Goal: Task Accomplishment & Management: Use online tool/utility

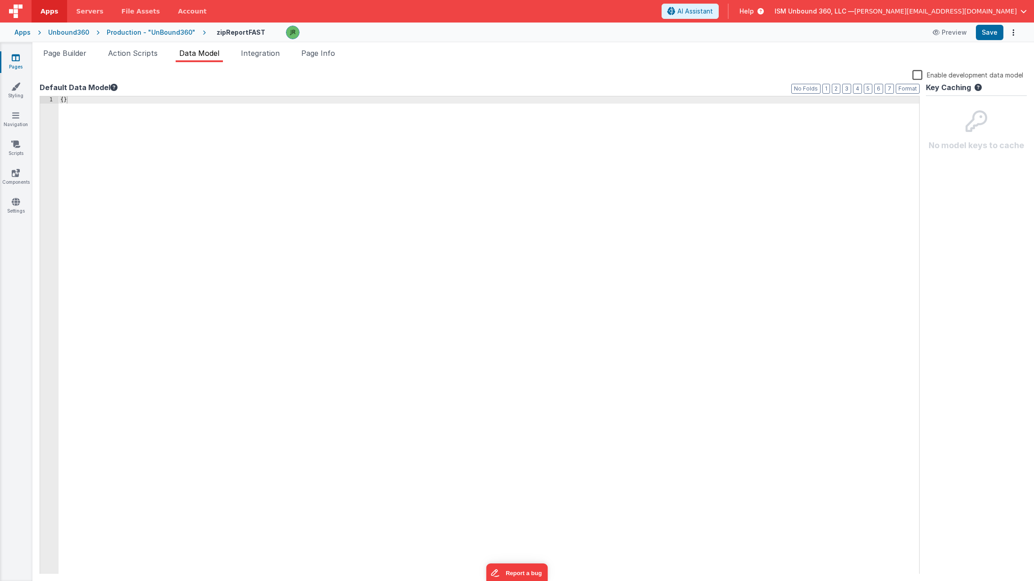
click at [917, 76] on label "Enable development data model" at bounding box center [968, 74] width 111 height 10
click at [0, 0] on input "Enable development data model" at bounding box center [0, 0] width 0 height 0
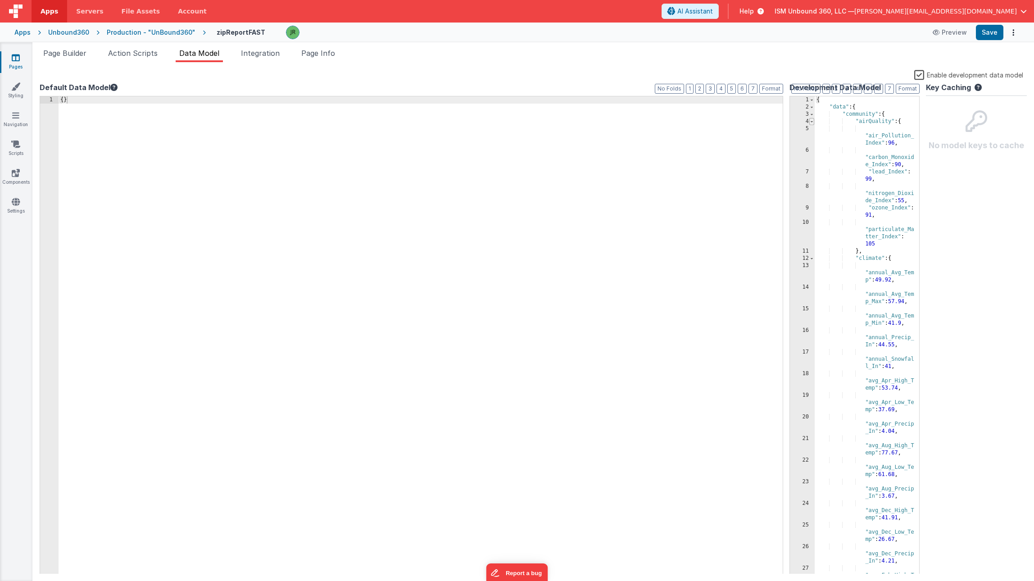
click at [813, 122] on span at bounding box center [812, 121] width 5 height 7
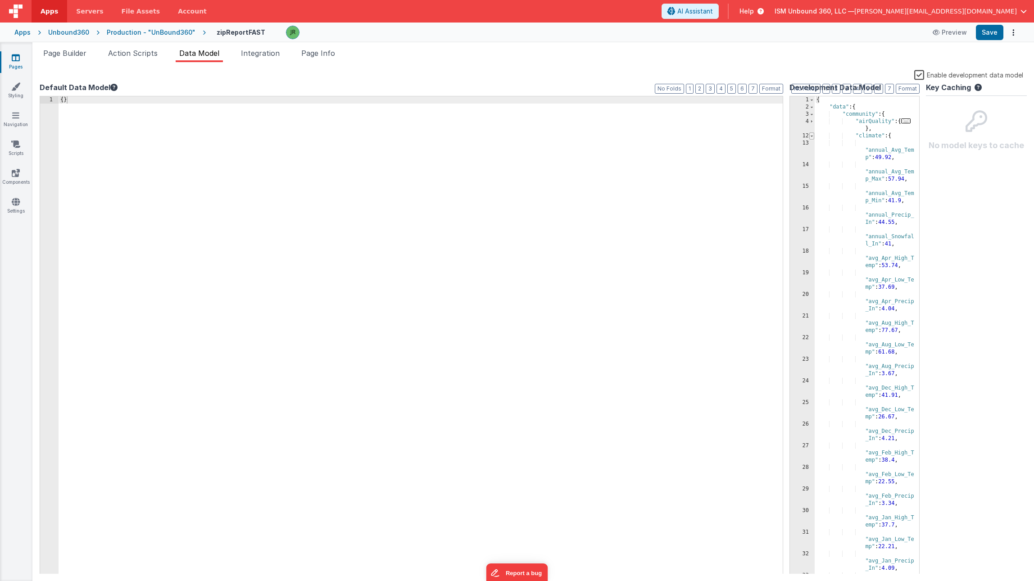
click at [812, 134] on span at bounding box center [812, 135] width 5 height 7
click at [812, 143] on span at bounding box center [812, 143] width 5 height 7
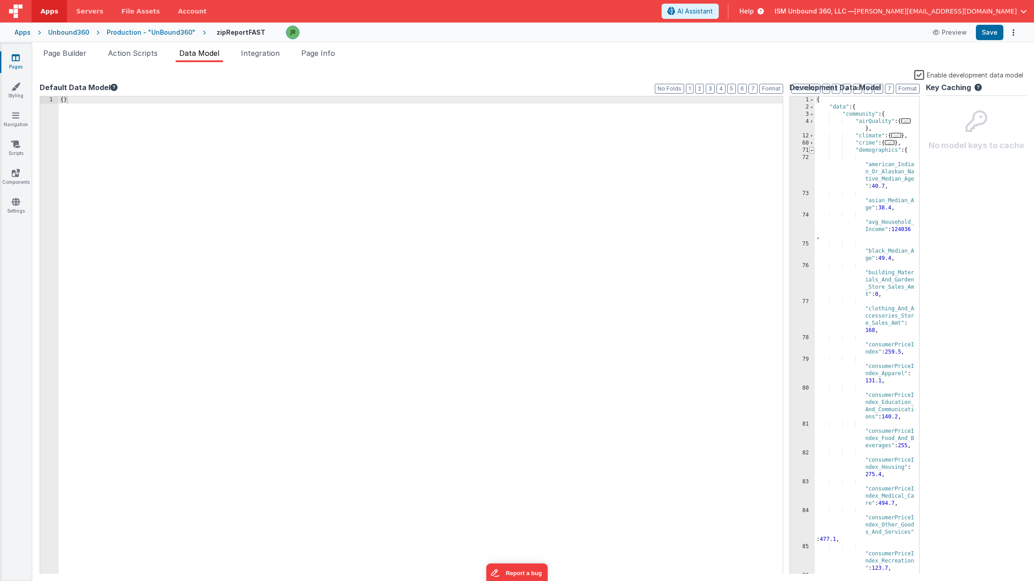
click at [814, 150] on span at bounding box center [812, 150] width 5 height 7
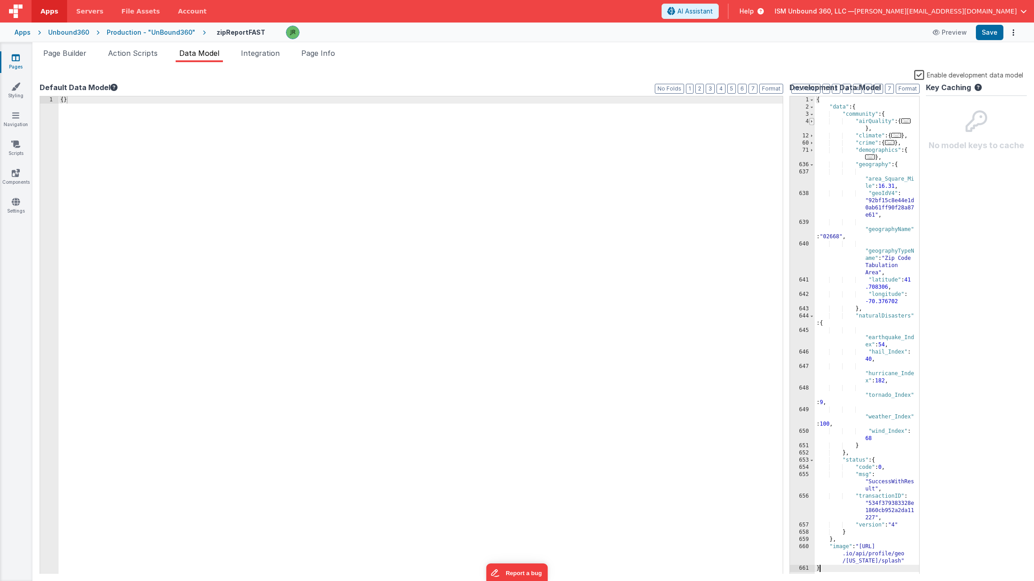
click at [811, 123] on span at bounding box center [812, 121] width 5 height 7
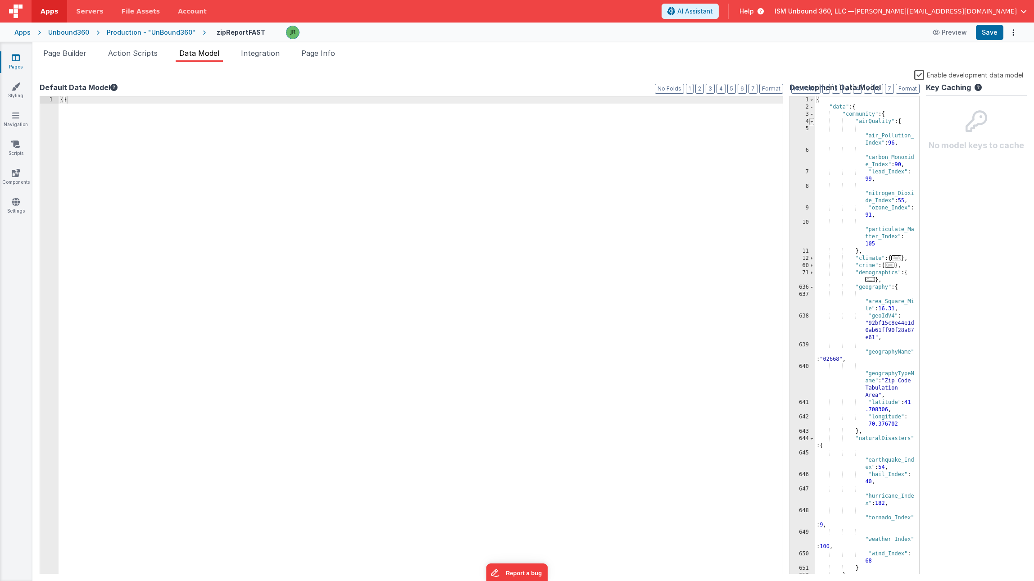
click at [811, 123] on span at bounding box center [812, 121] width 5 height 7
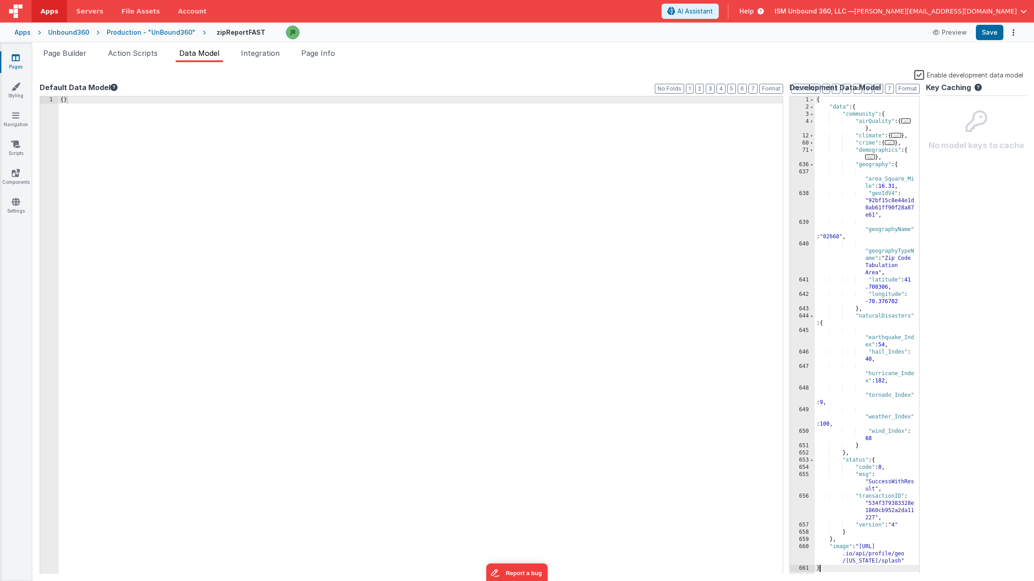
click at [815, 165] on div "{ "data" : { "community" : { "airQuality" : { ... } , "climate" : { ... } , "cr…" at bounding box center [867, 342] width 105 height 492
click at [812, 165] on span at bounding box center [812, 164] width 5 height 7
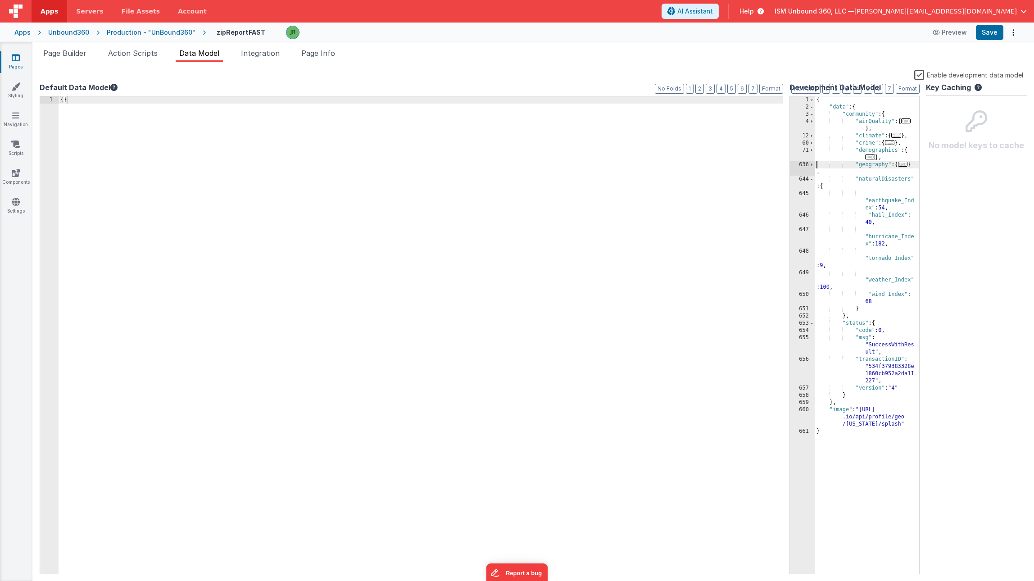
click at [921, 76] on label "Enable development data model" at bounding box center [969, 74] width 109 height 10
click at [0, 0] on input "Enable development data model" at bounding box center [0, 0] width 0 height 0
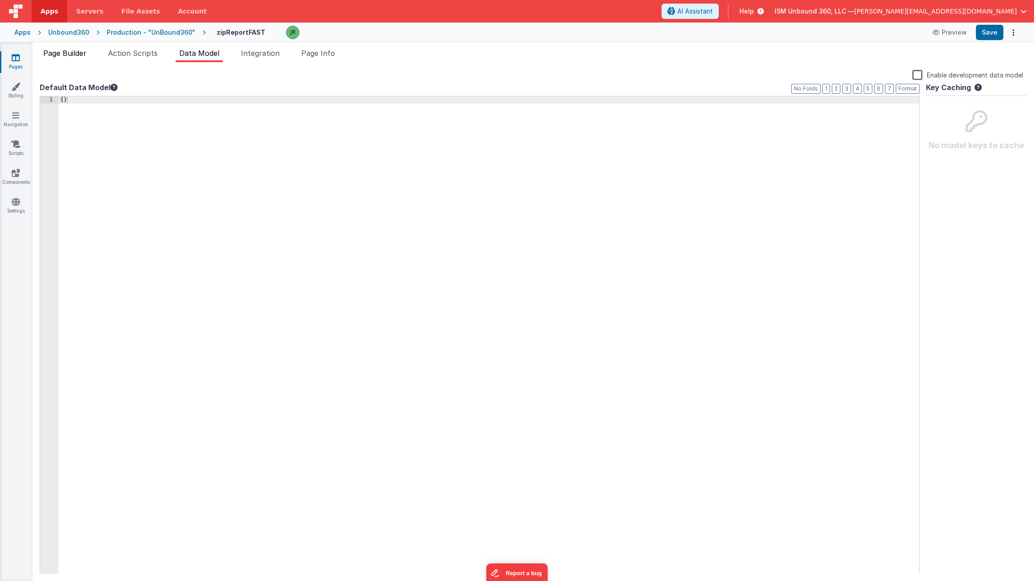
click at [73, 57] on span "Page Builder" at bounding box center [64, 53] width 43 height 9
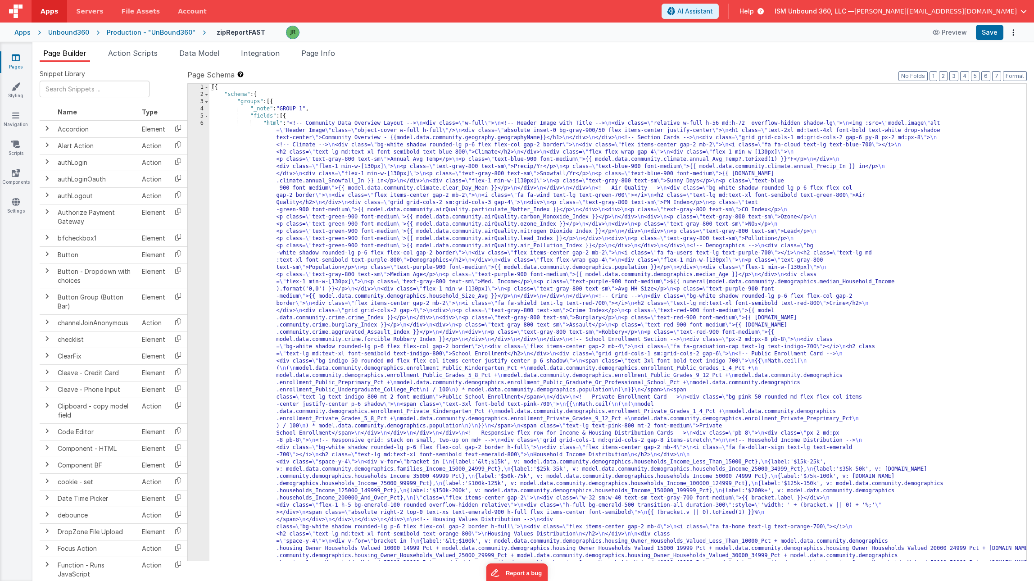
click at [201, 131] on div "6" at bounding box center [199, 386] width 22 height 533
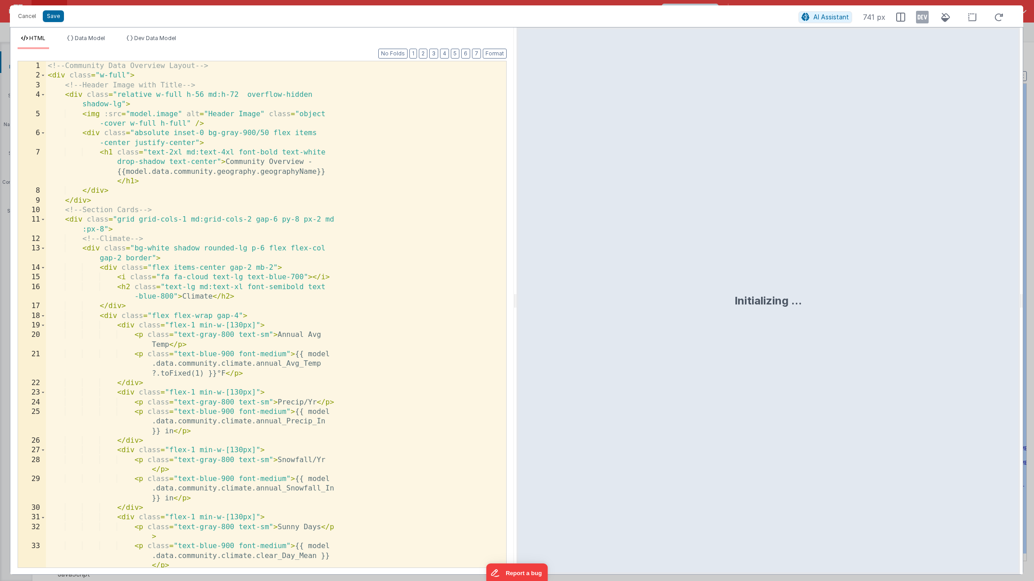
scroll to position [100, 0]
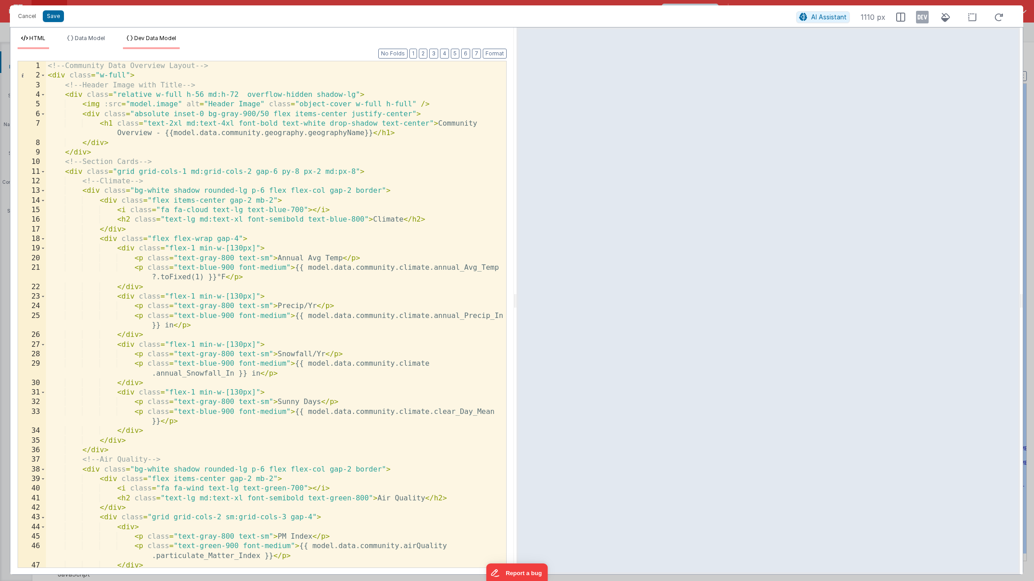
click at [155, 37] on span "Dev Data Model" at bounding box center [155, 38] width 42 height 7
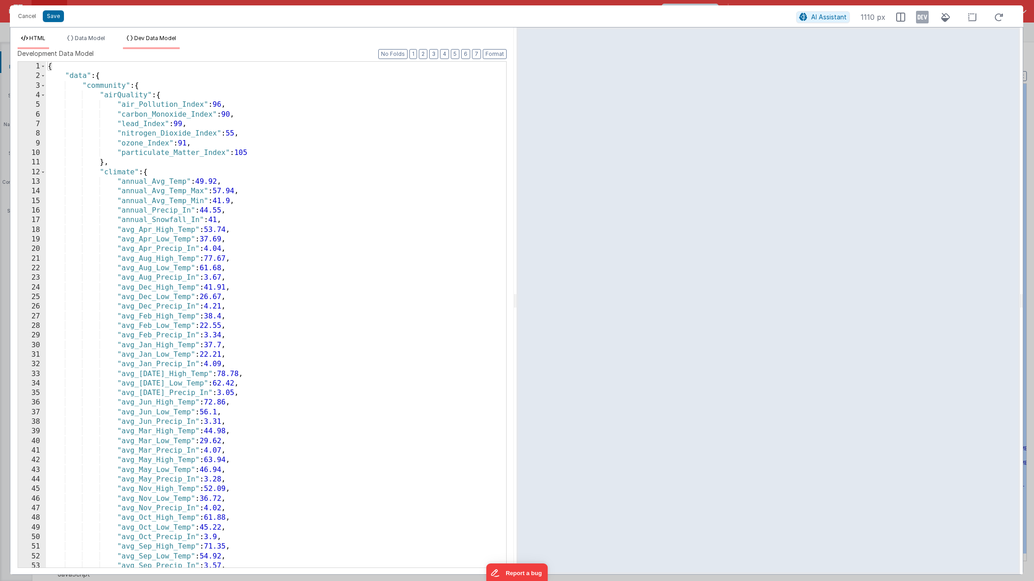
click at [39, 39] on span "HTML" at bounding box center [37, 38] width 16 height 7
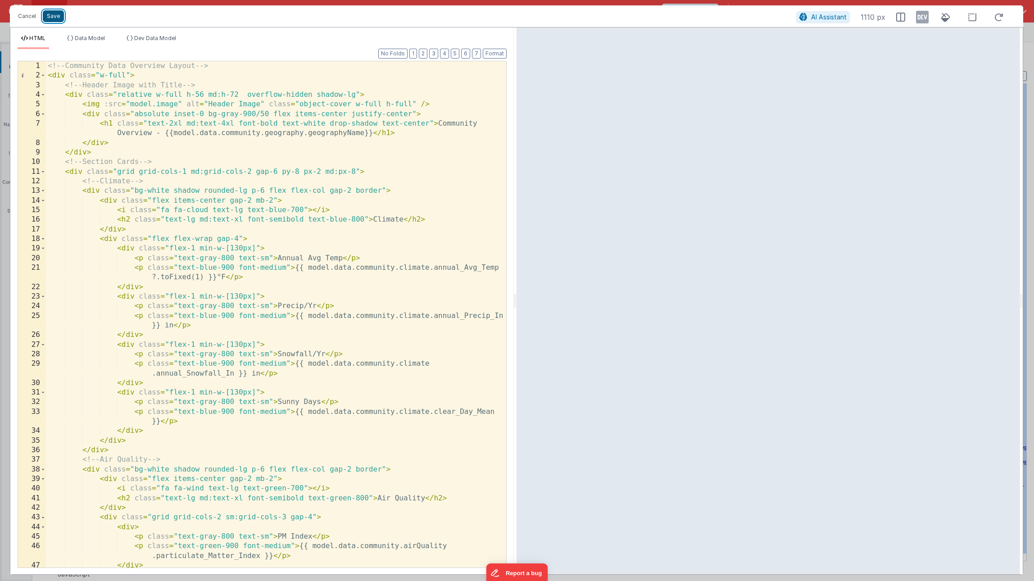
click at [50, 14] on button "Save" at bounding box center [53, 16] width 21 height 12
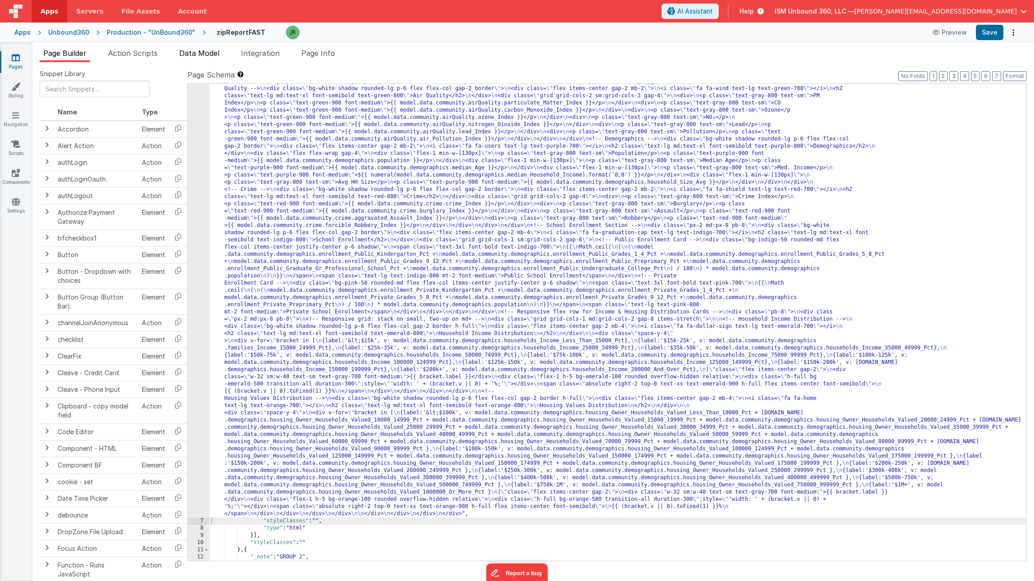
click at [188, 55] on span "Data Model" at bounding box center [199, 53] width 40 height 9
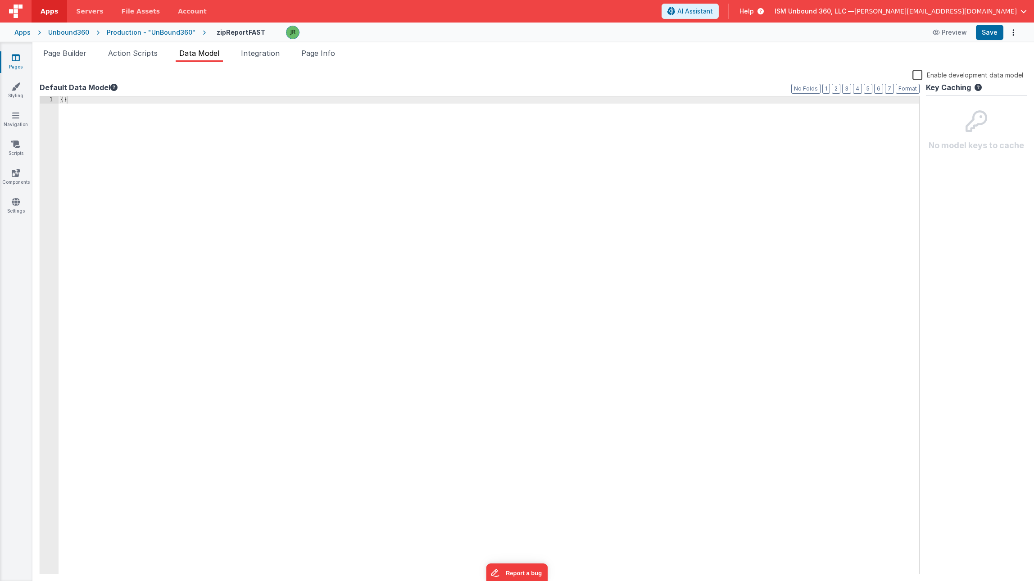
click at [922, 74] on label "Enable development data model" at bounding box center [968, 74] width 111 height 10
click at [0, 0] on input "Enable development data model" at bounding box center [0, 0] width 0 height 0
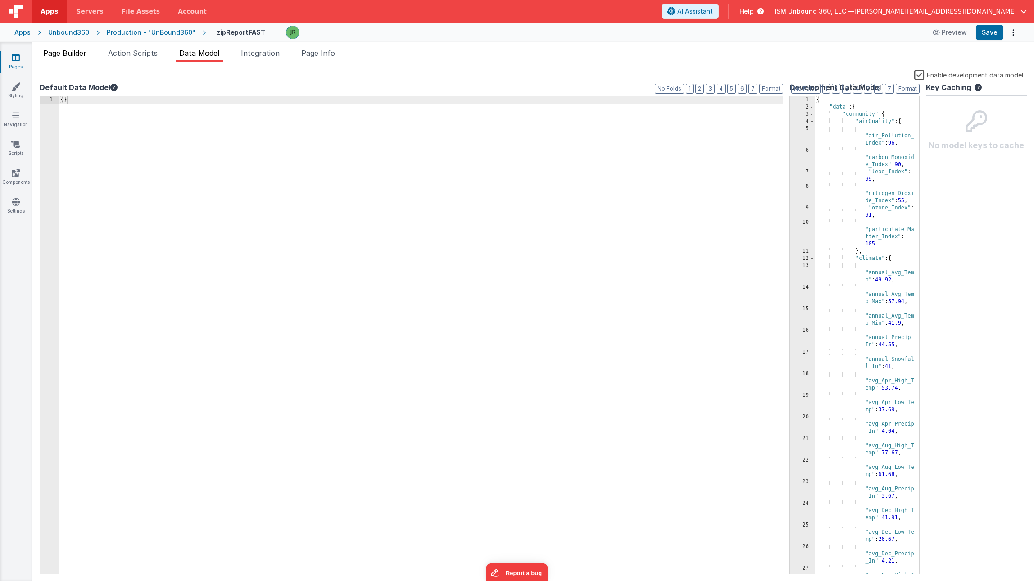
click at [82, 60] on li "Page Builder" at bounding box center [65, 55] width 50 height 14
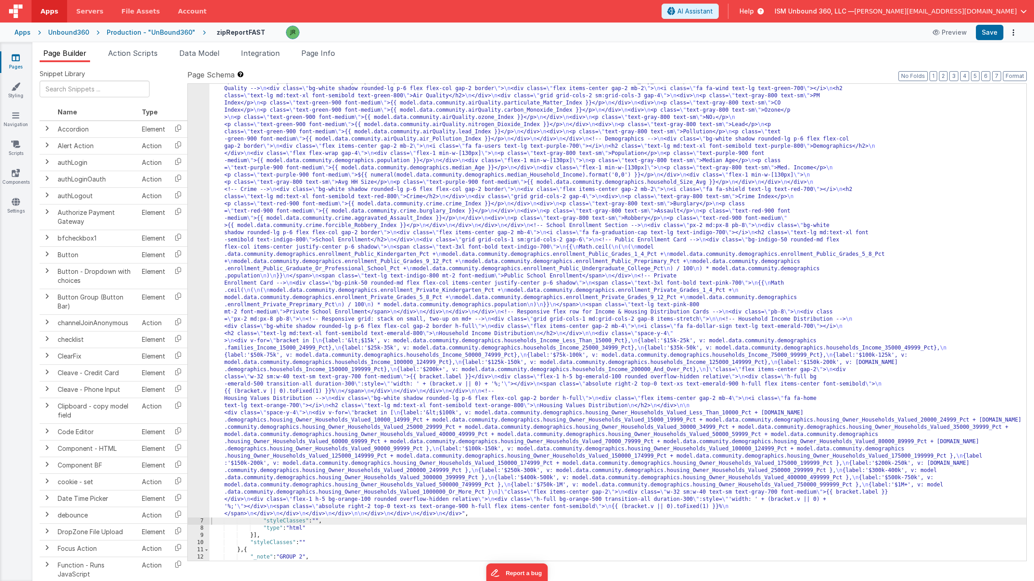
click at [208, 109] on div "6" at bounding box center [199, 268] width 22 height 497
click at [202, 122] on div "6" at bounding box center [199, 268] width 22 height 497
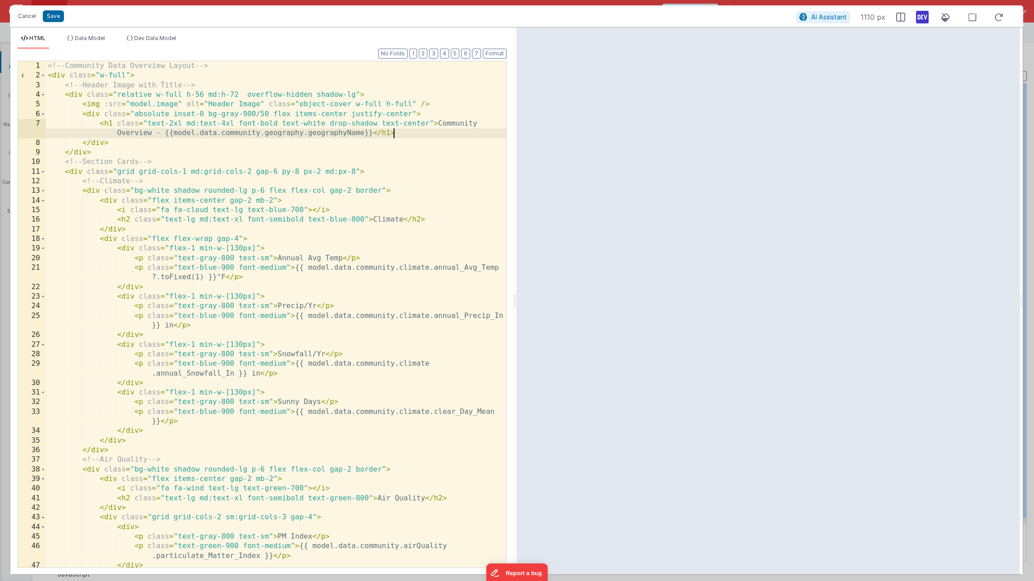
click at [395, 135] on div "<!-- Community Data Overview Layout --> < div class = "w-full" > <!-- Header Im…" at bounding box center [276, 323] width 460 height 525
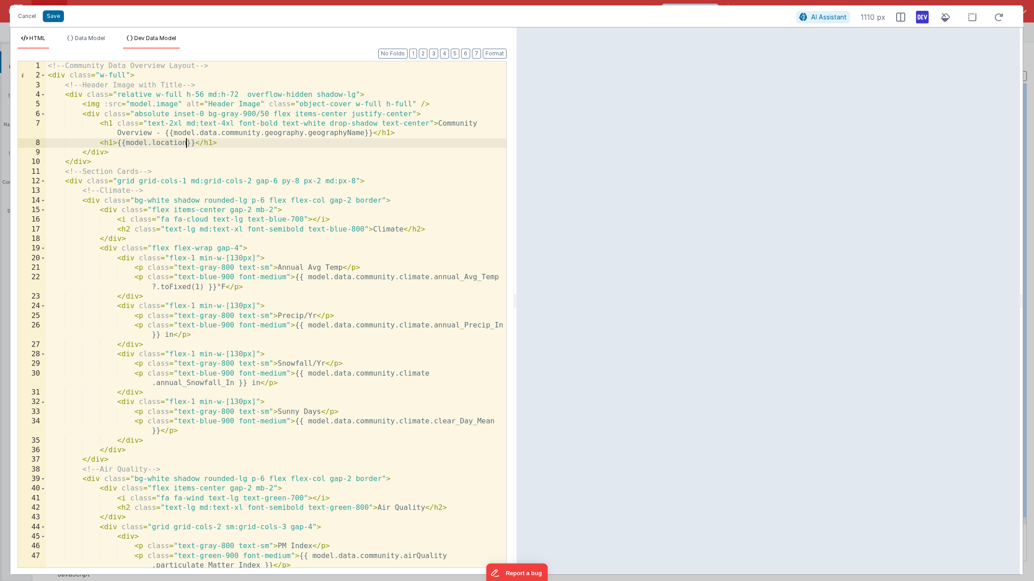
click at [145, 39] on span "Dev Data Model" at bounding box center [155, 38] width 42 height 7
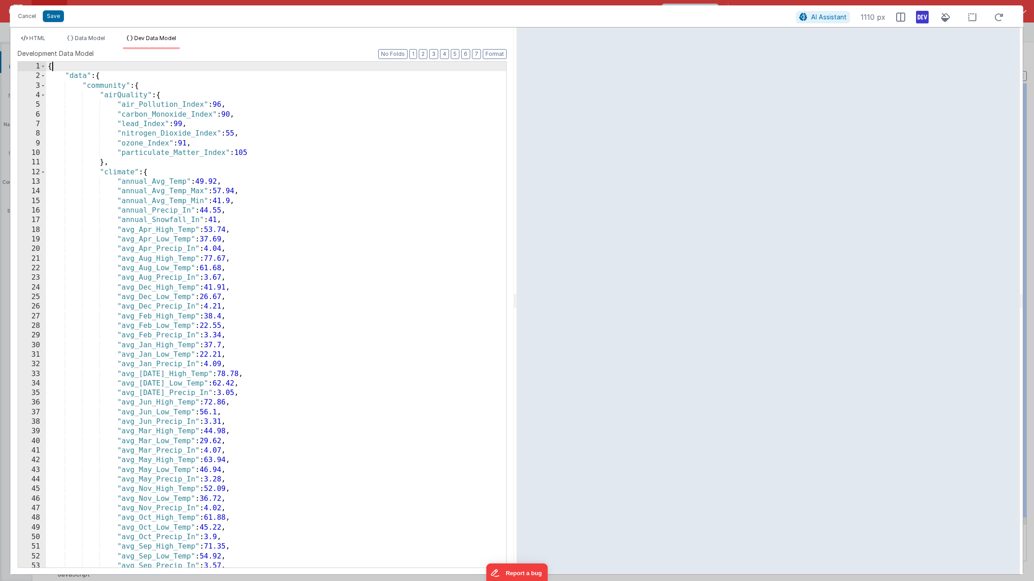
click at [66, 67] on div "{ "data" : { "community" : { "airQuality" : { "air_Pollution_Index" : 96 , "car…" at bounding box center [276, 324] width 460 height 525
click at [32, 35] on span "HTML" at bounding box center [37, 38] width 16 height 7
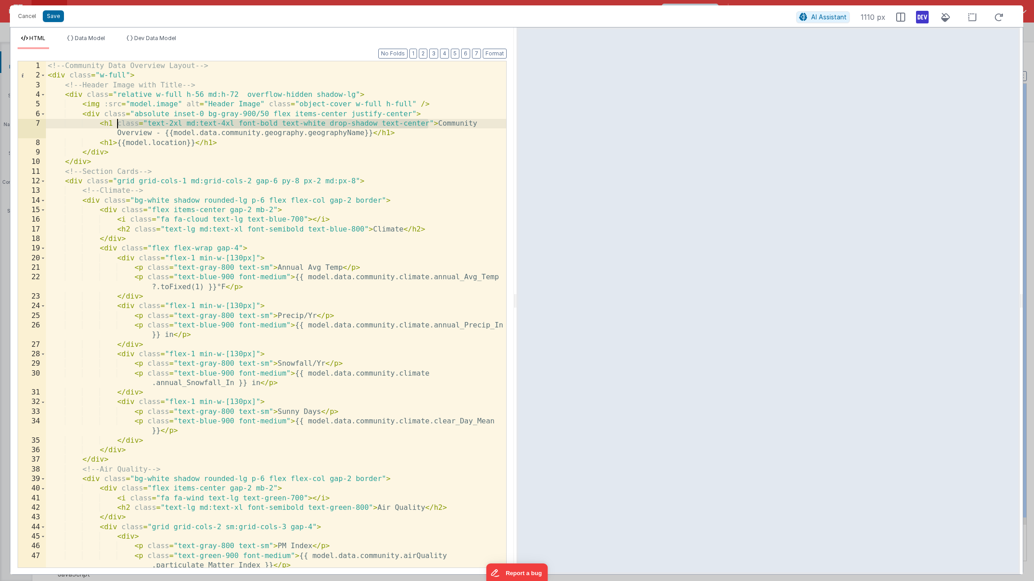
drag, startPoint x: 429, startPoint y: 123, endPoint x: 118, endPoint y: 125, distance: 310.9
click at [118, 125] on div "<!-- Community Data Overview Layout --> < div class = "w-full" > <!-- Header Im…" at bounding box center [276, 323] width 460 height 525
click at [113, 144] on div "<!-- Community Data Overview Layout --> < div class = "w-full" > <!-- Header Im…" at bounding box center [276, 323] width 460 height 525
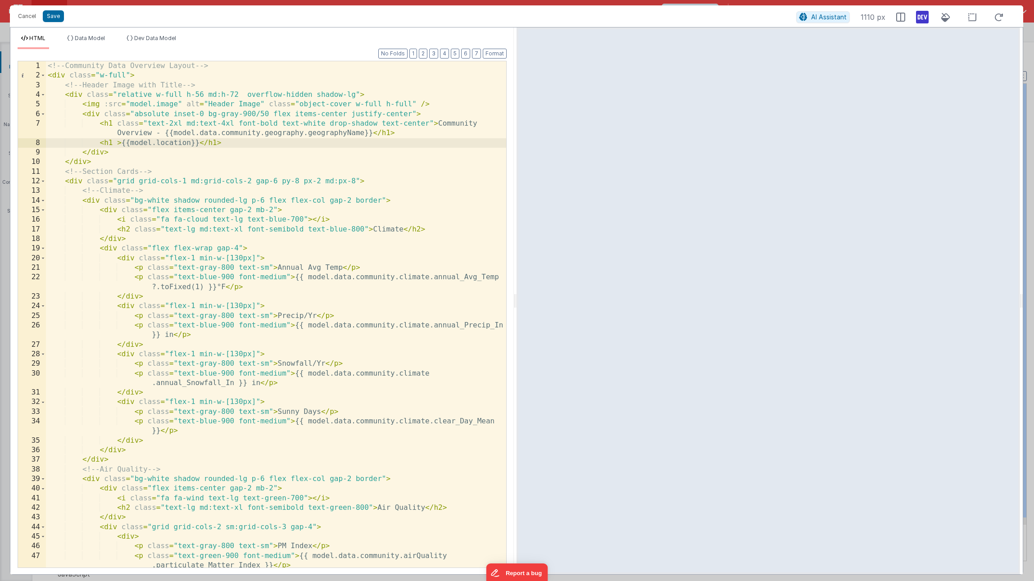
paste textarea
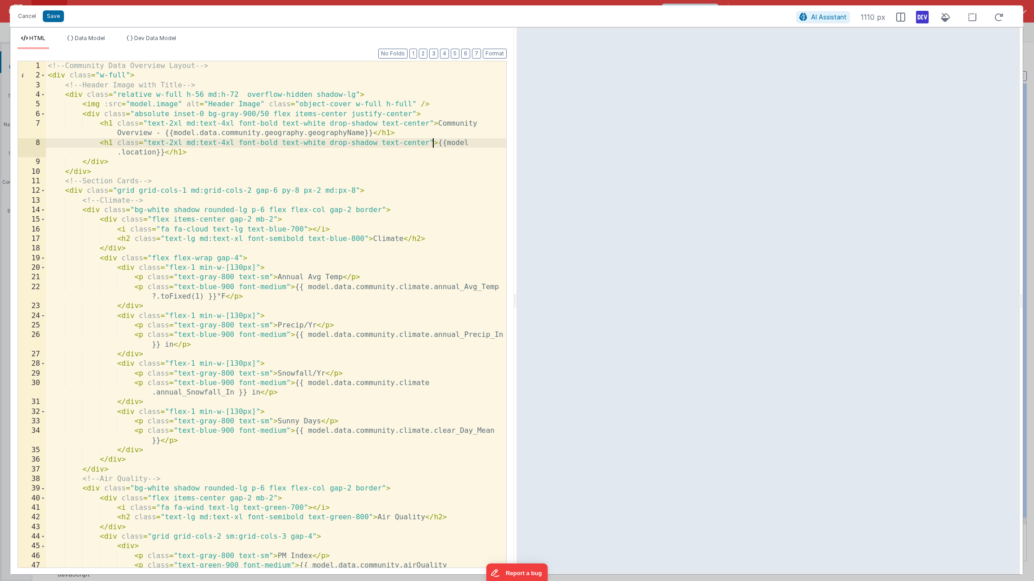
click at [394, 135] on div "<!-- Community Data Overview Layout --> < div class = "w-full" > <!-- Header Im…" at bounding box center [276, 328] width 460 height 535
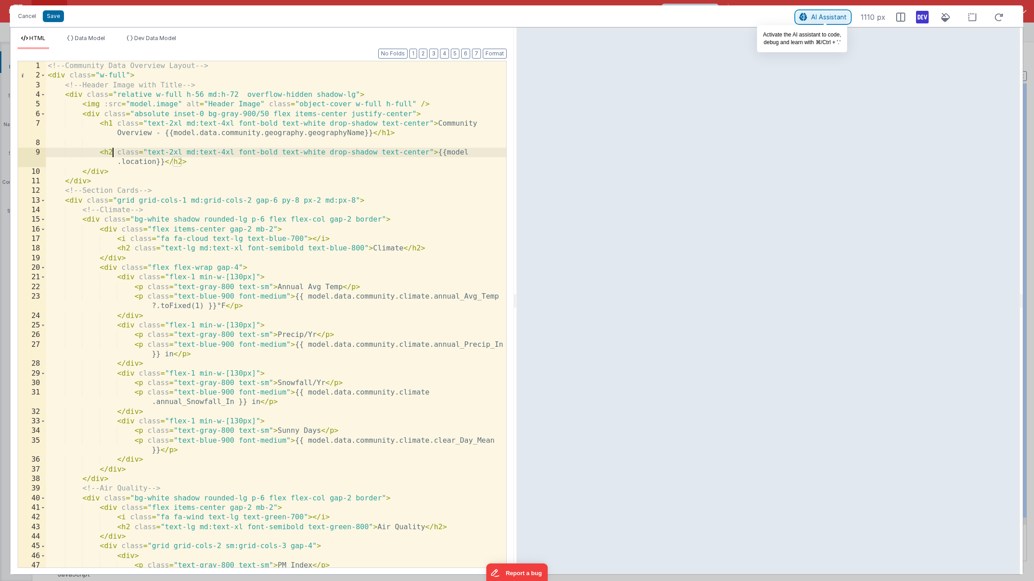
click at [817, 17] on span "AI Assistant" at bounding box center [829, 17] width 36 height 8
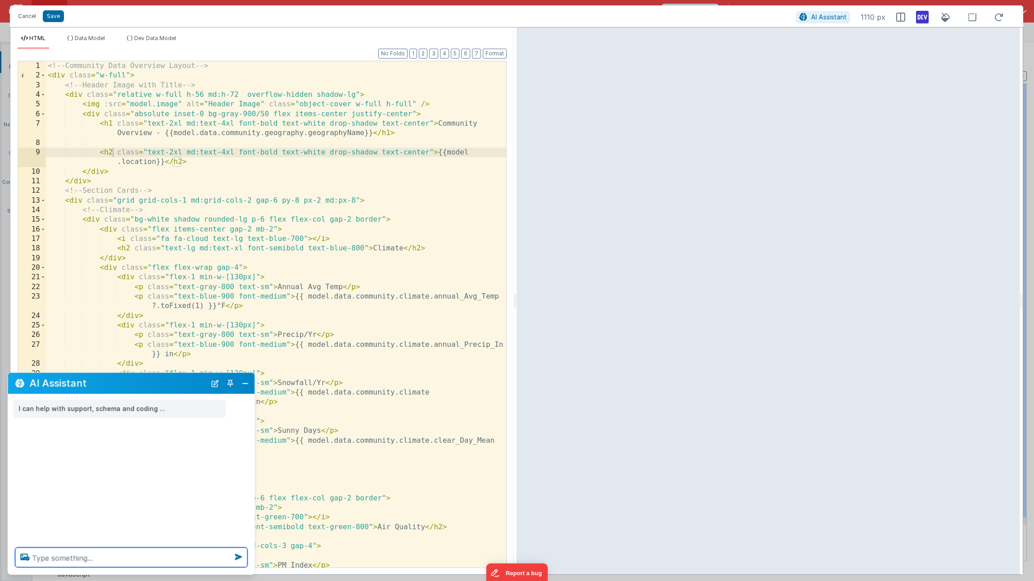
click at [41, 560] on textarea at bounding box center [131, 558] width 232 height 20
type textarea "stack the items that show the geographyname and model.location on top of each o…"
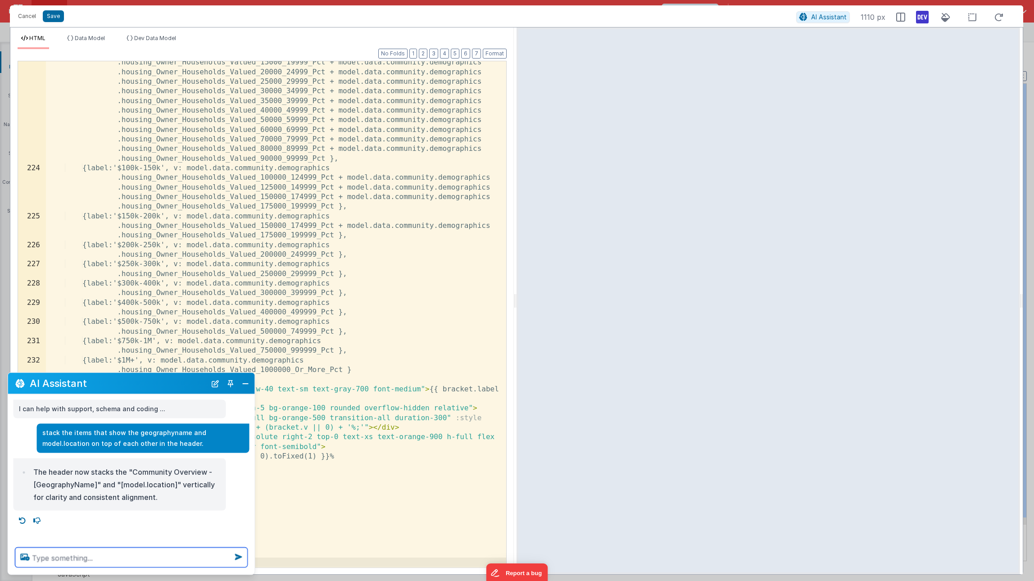
scroll to position [2445, 0]
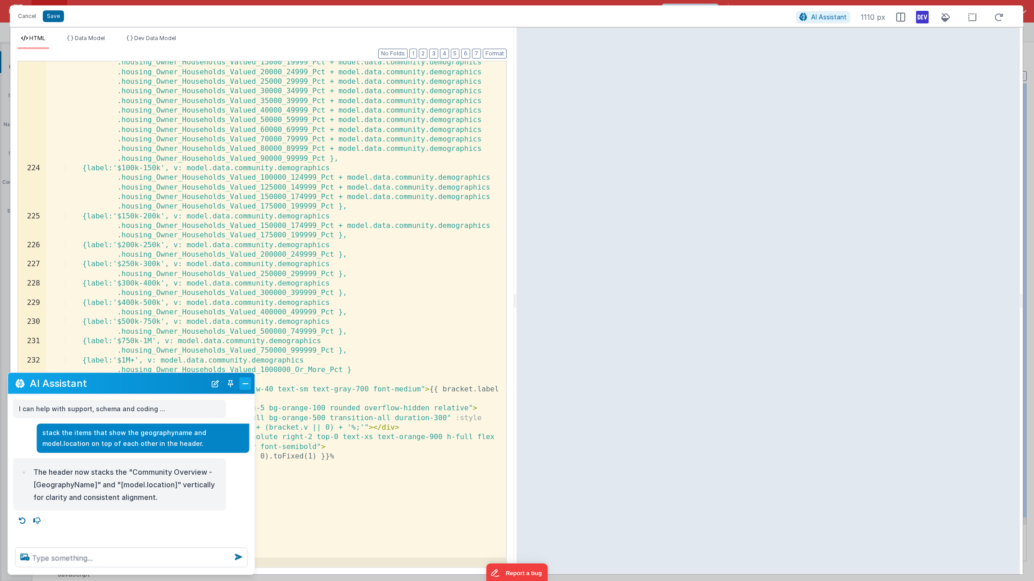
click at [246, 384] on button "Close" at bounding box center [246, 383] width 12 height 13
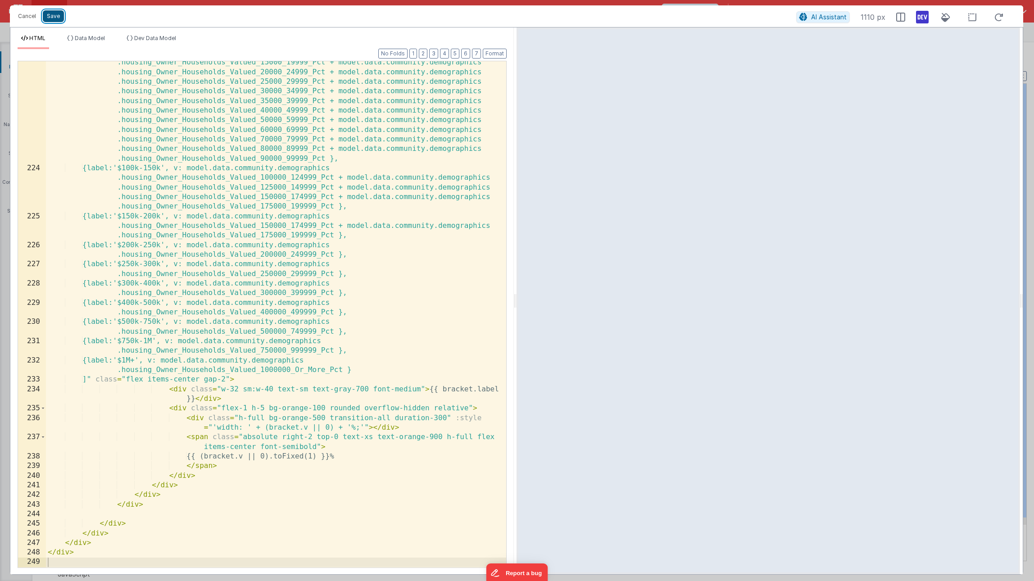
click at [52, 16] on button "Save" at bounding box center [53, 16] width 21 height 12
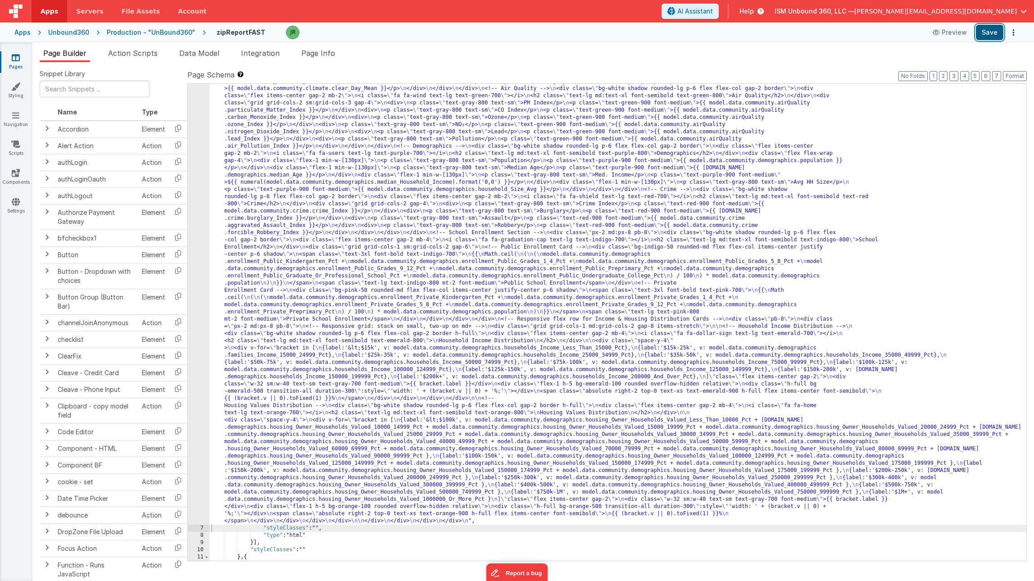
click at [984, 31] on button "Save" at bounding box center [989, 32] width 27 height 15
click at [328, 49] on span "Page Info" at bounding box center [318, 53] width 34 height 9
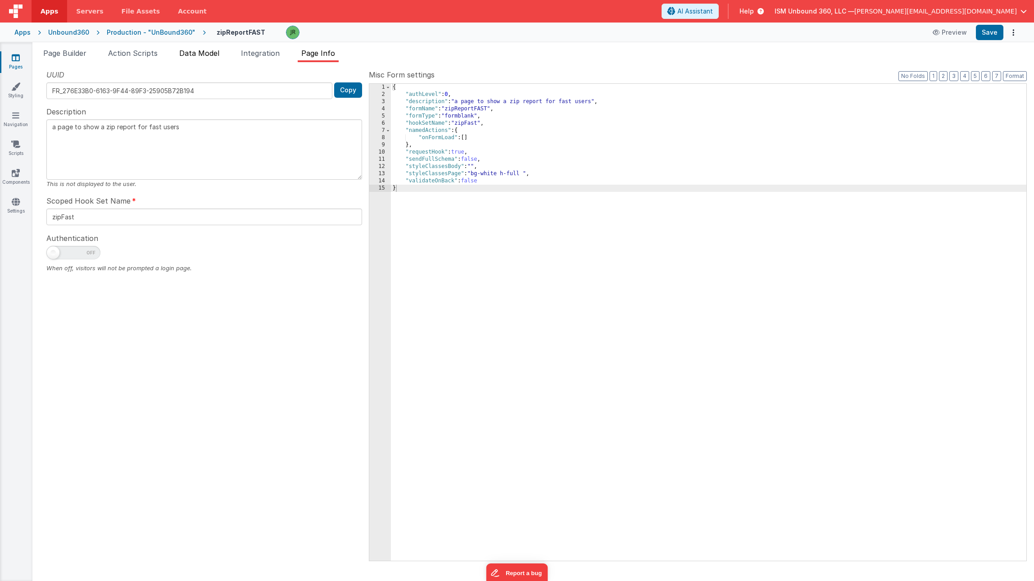
click at [209, 49] on span "Data Model" at bounding box center [199, 53] width 40 height 9
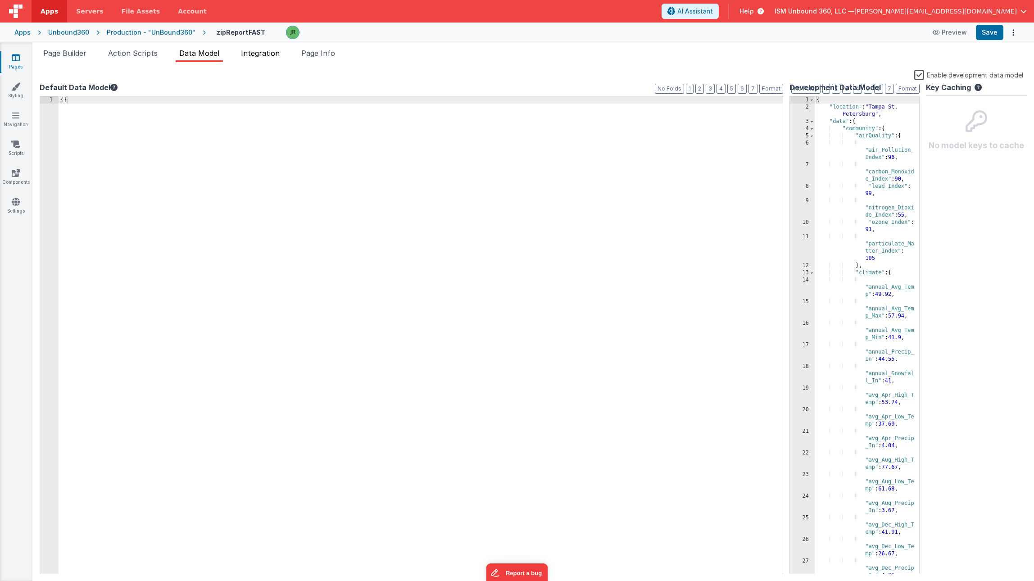
click at [269, 49] on span "Integration" at bounding box center [260, 53] width 39 height 9
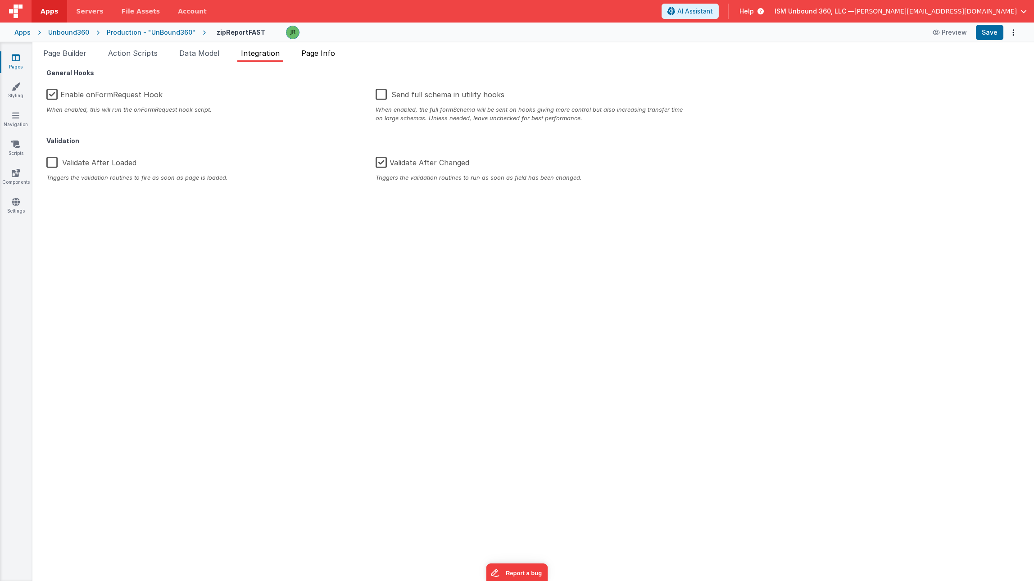
click at [312, 56] on span "Page Info" at bounding box center [318, 53] width 34 height 9
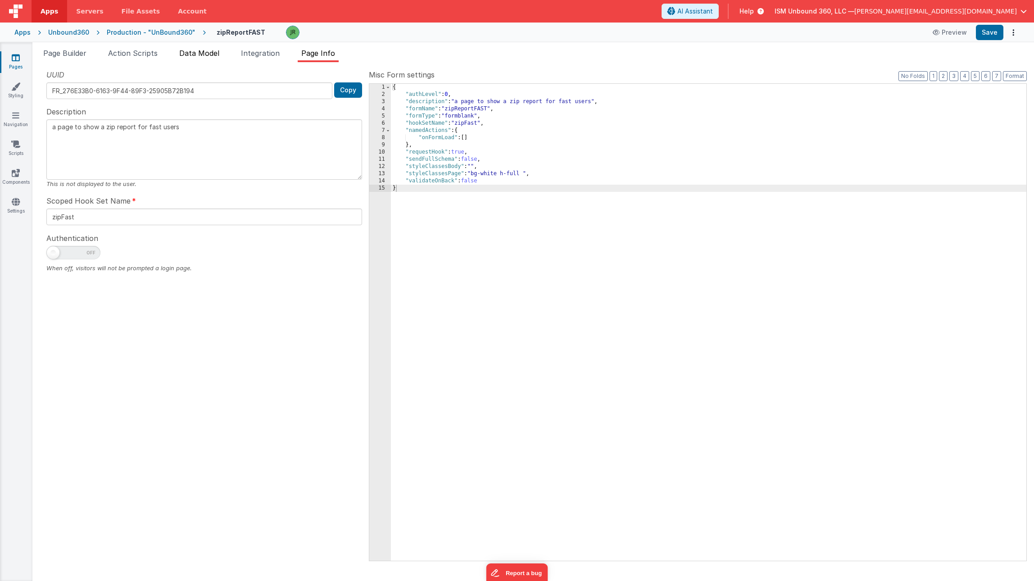
click at [186, 58] on li "Data Model" at bounding box center [199, 55] width 47 height 14
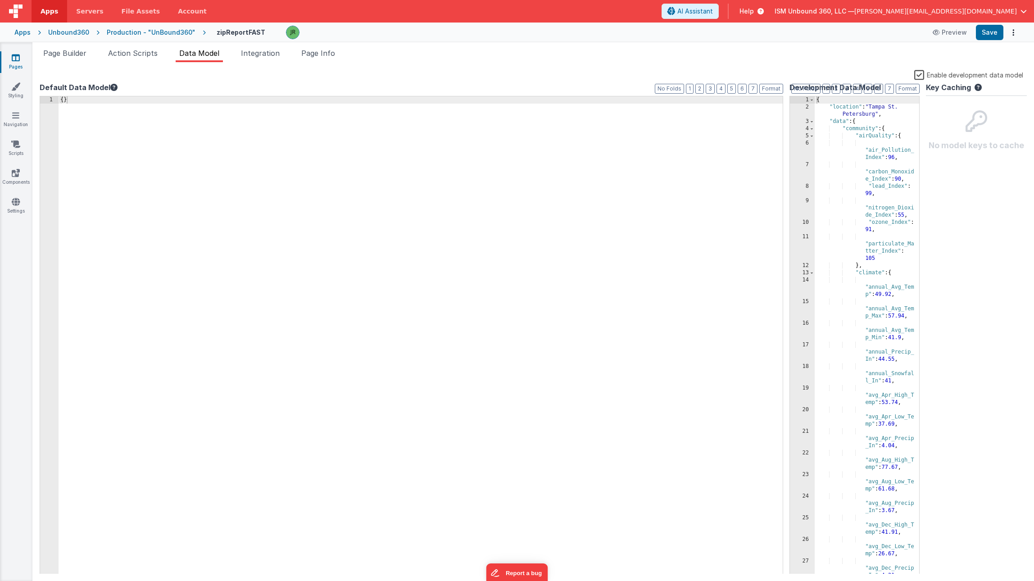
click at [917, 73] on label "Enable development data model" at bounding box center [969, 74] width 109 height 10
click at [0, 0] on input "Enable development data model" at bounding box center [0, 0] width 0 height 0
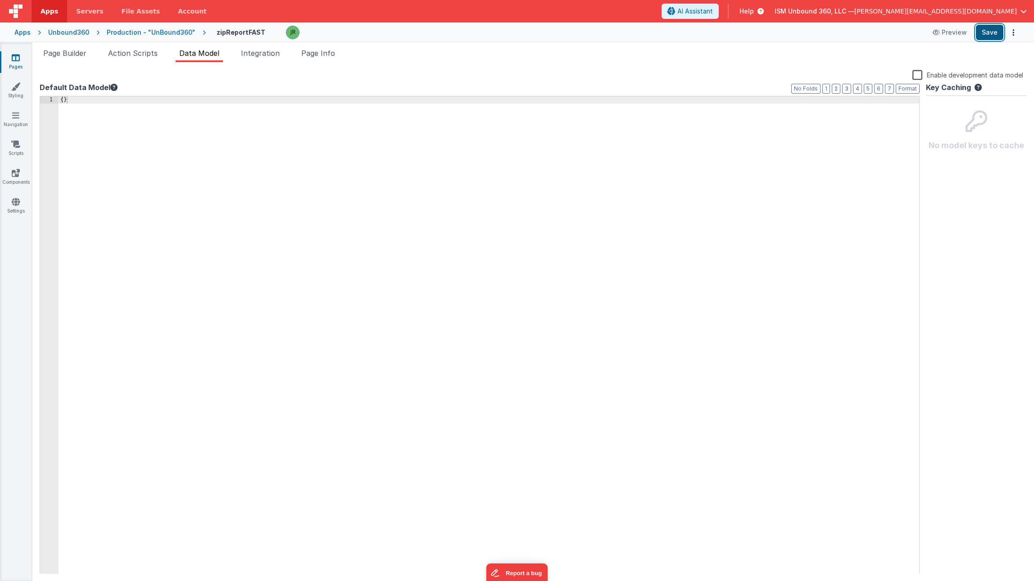
click at [987, 33] on button "Save" at bounding box center [989, 32] width 27 height 15
click at [264, 57] on span "Integration" at bounding box center [260, 53] width 39 height 9
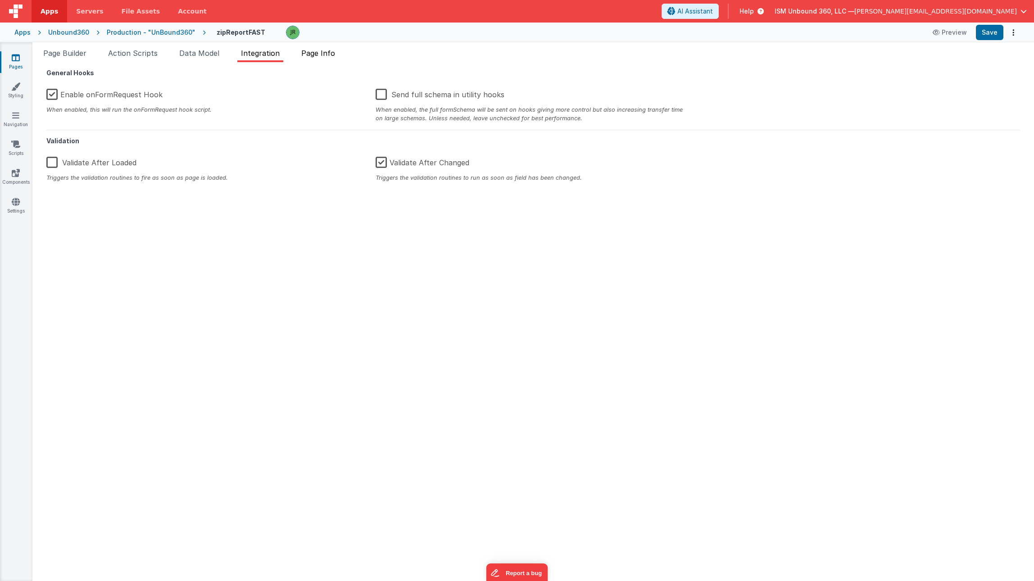
click at [322, 54] on span "Page Info" at bounding box center [318, 53] width 34 height 9
